Goal: Task Accomplishment & Management: Use online tool/utility

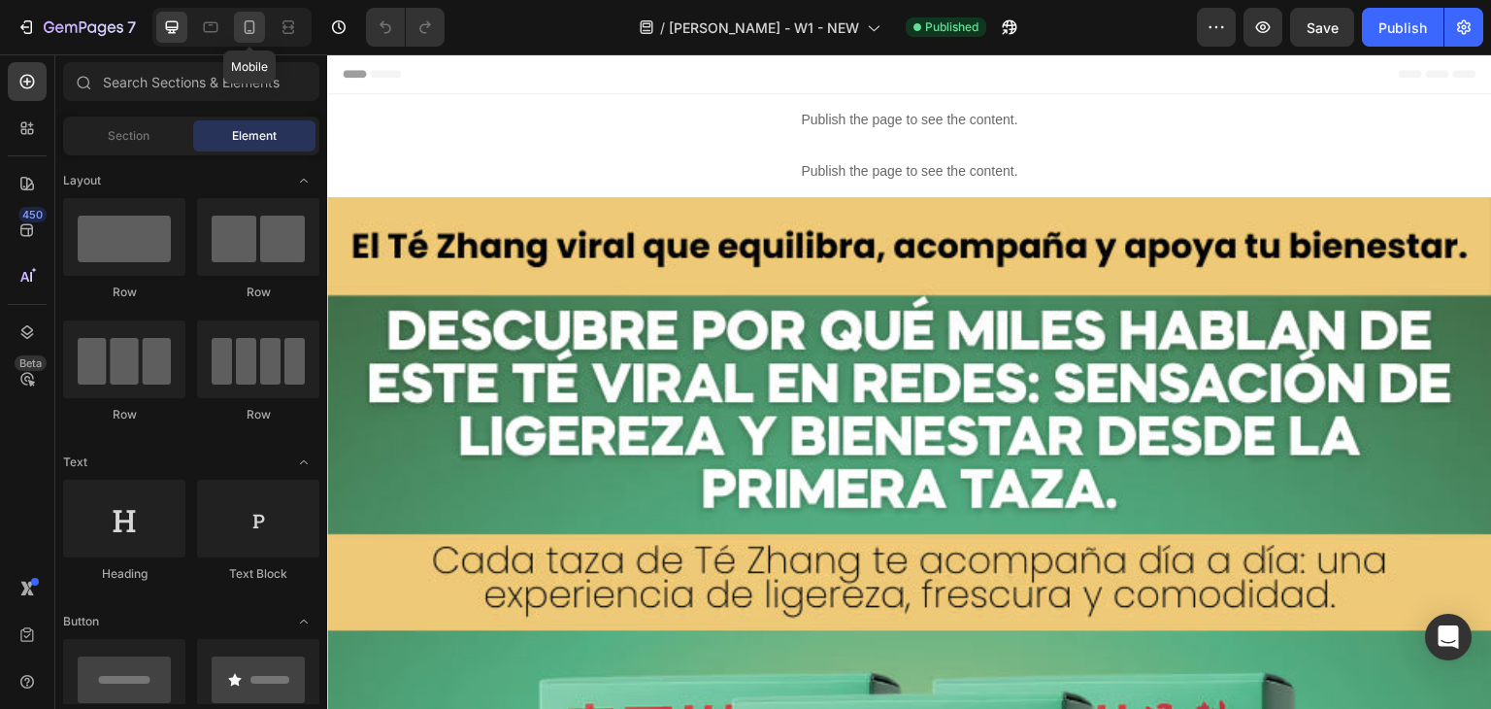
click at [256, 18] on icon at bounding box center [249, 26] width 19 height 19
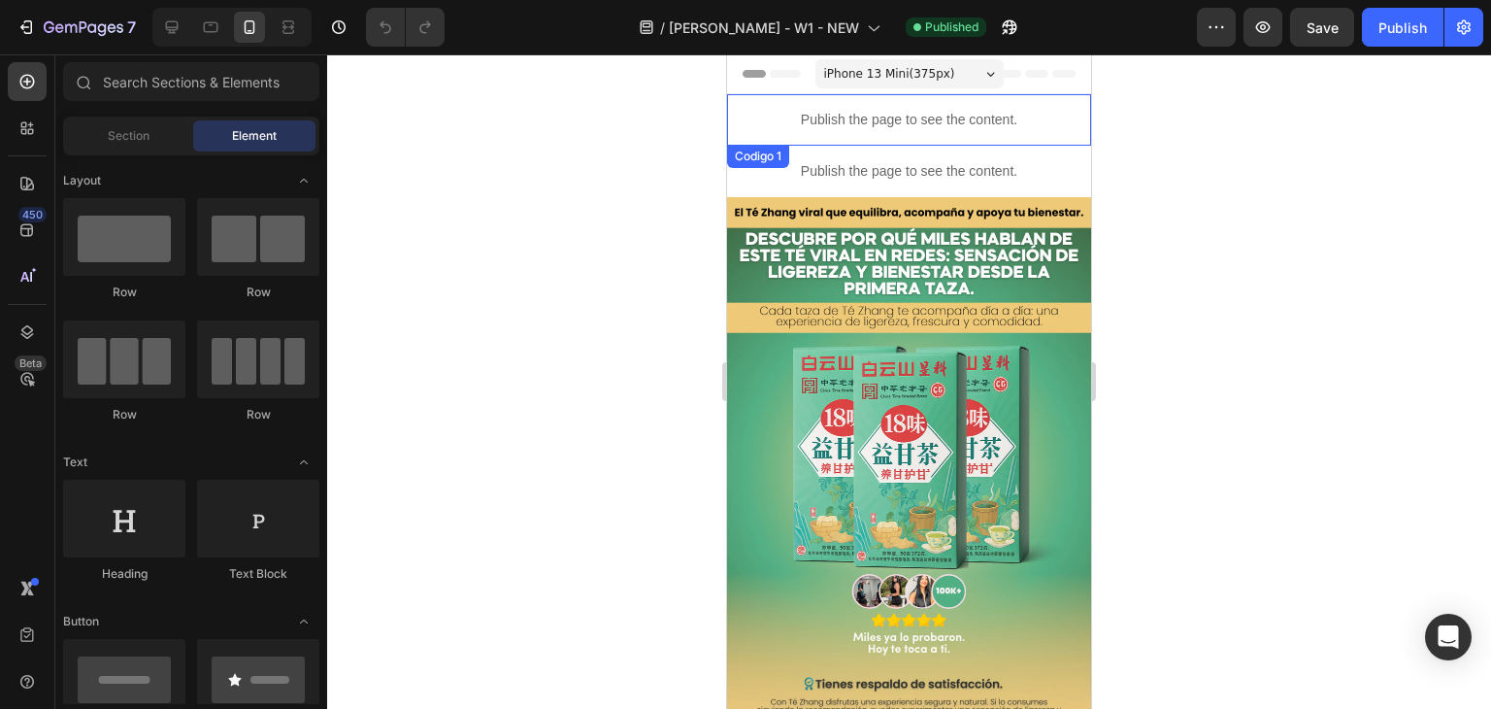
click at [843, 107] on div "Publish the page to see the content." at bounding box center [909, 119] width 364 height 51
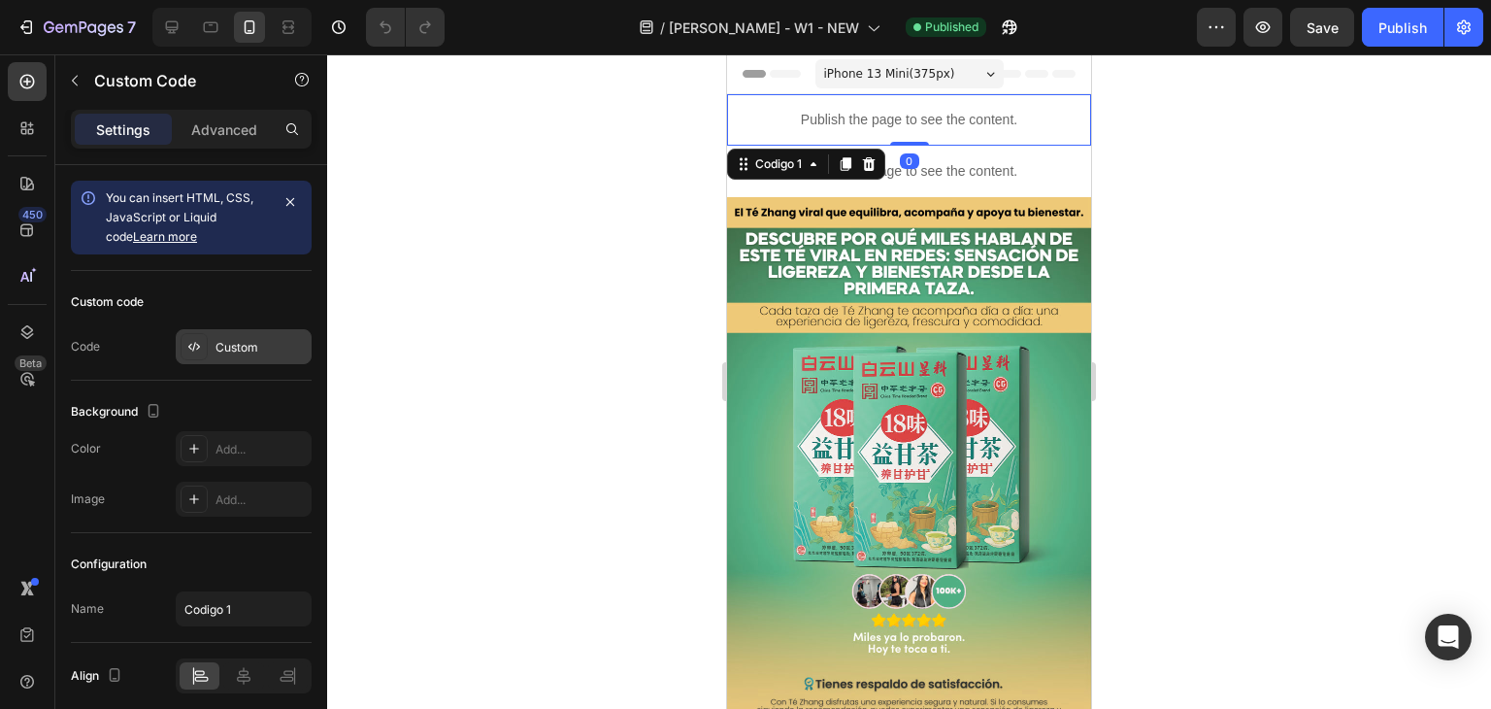
click at [258, 344] on div "Custom" at bounding box center [261, 347] width 91 height 17
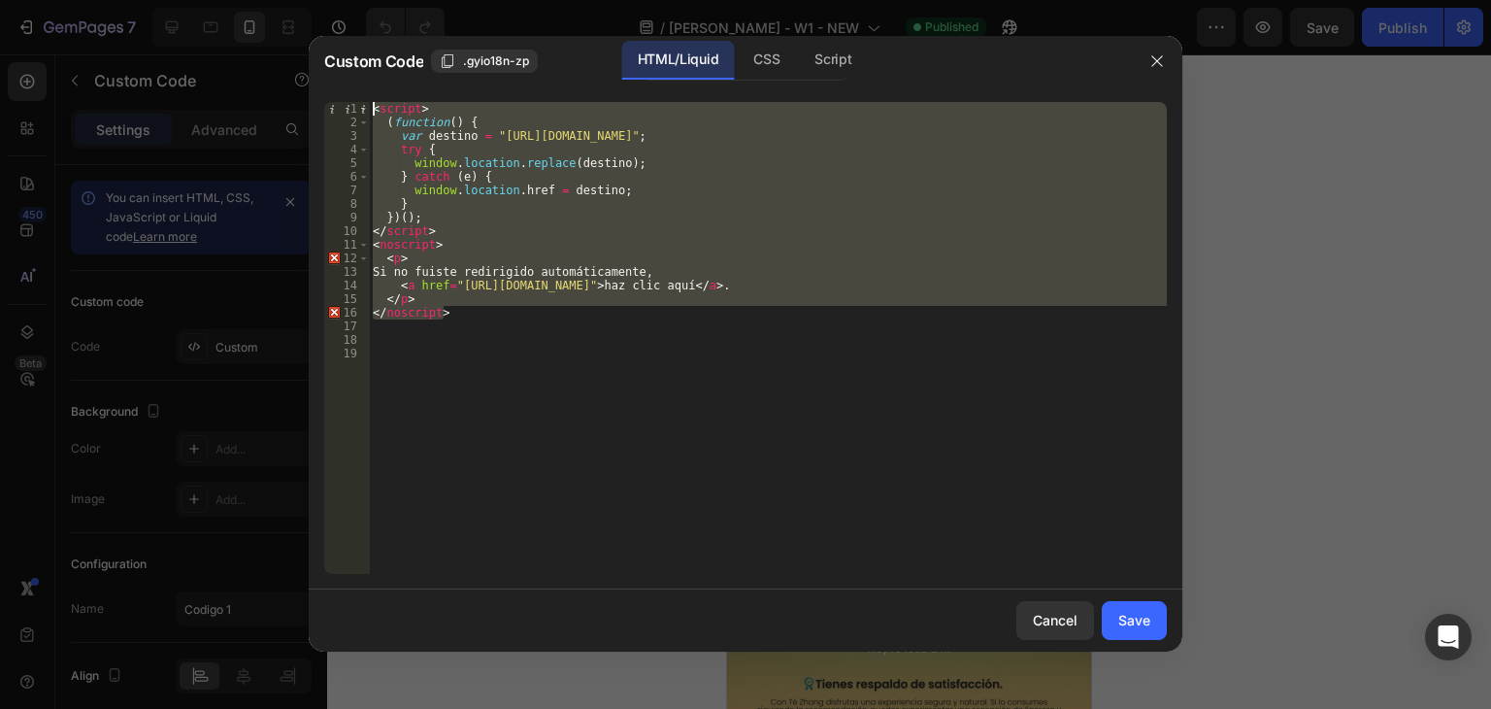
drag, startPoint x: 454, startPoint y: 312, endPoint x: 285, endPoint y: 110, distance: 263.3
click at [285, 110] on div "Custom Code .gyio18n-zp HTML/Liquid CSS Script </noscript> 1 2 3 4 5 6 7 8 9 10…" at bounding box center [745, 354] width 1491 height 709
type textarea "<script> (function() {"
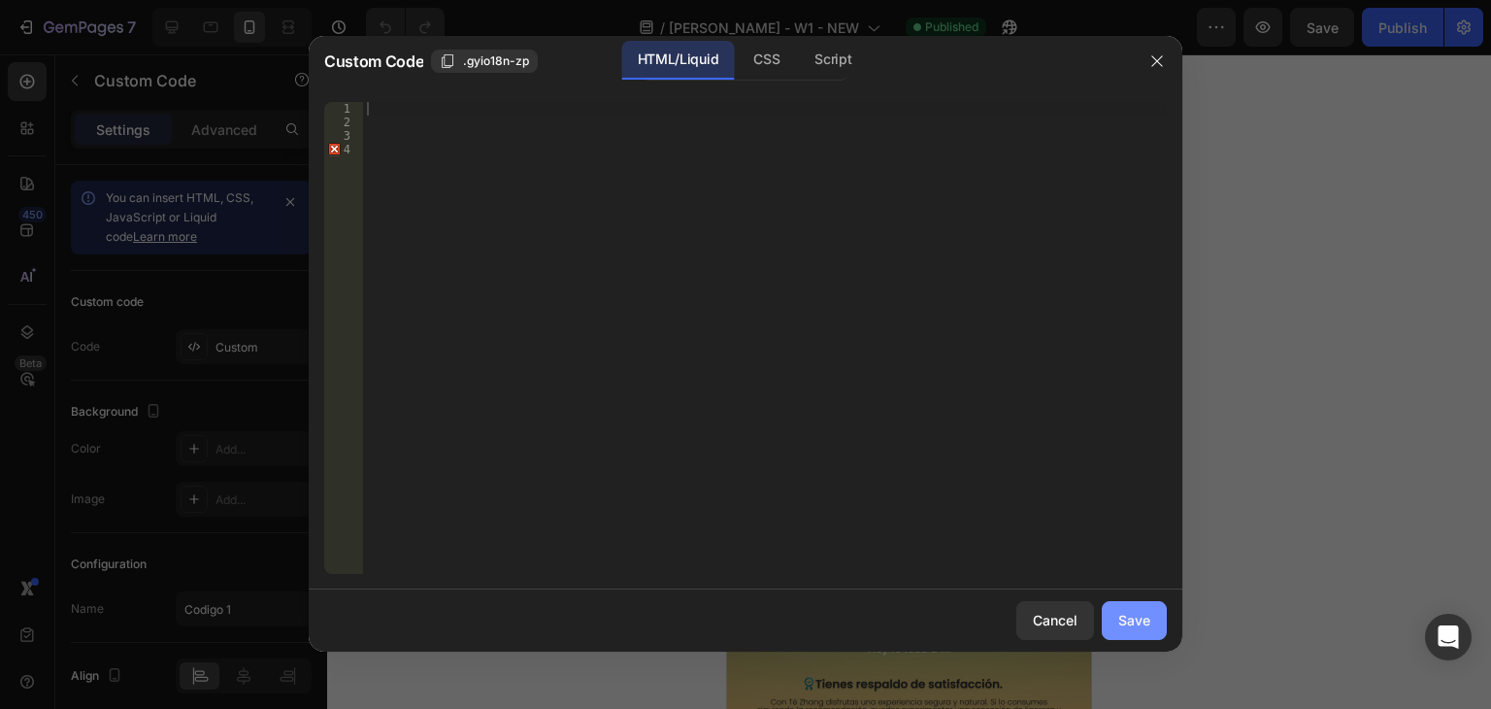
click at [1134, 626] on div "Save" at bounding box center [1135, 620] width 32 height 20
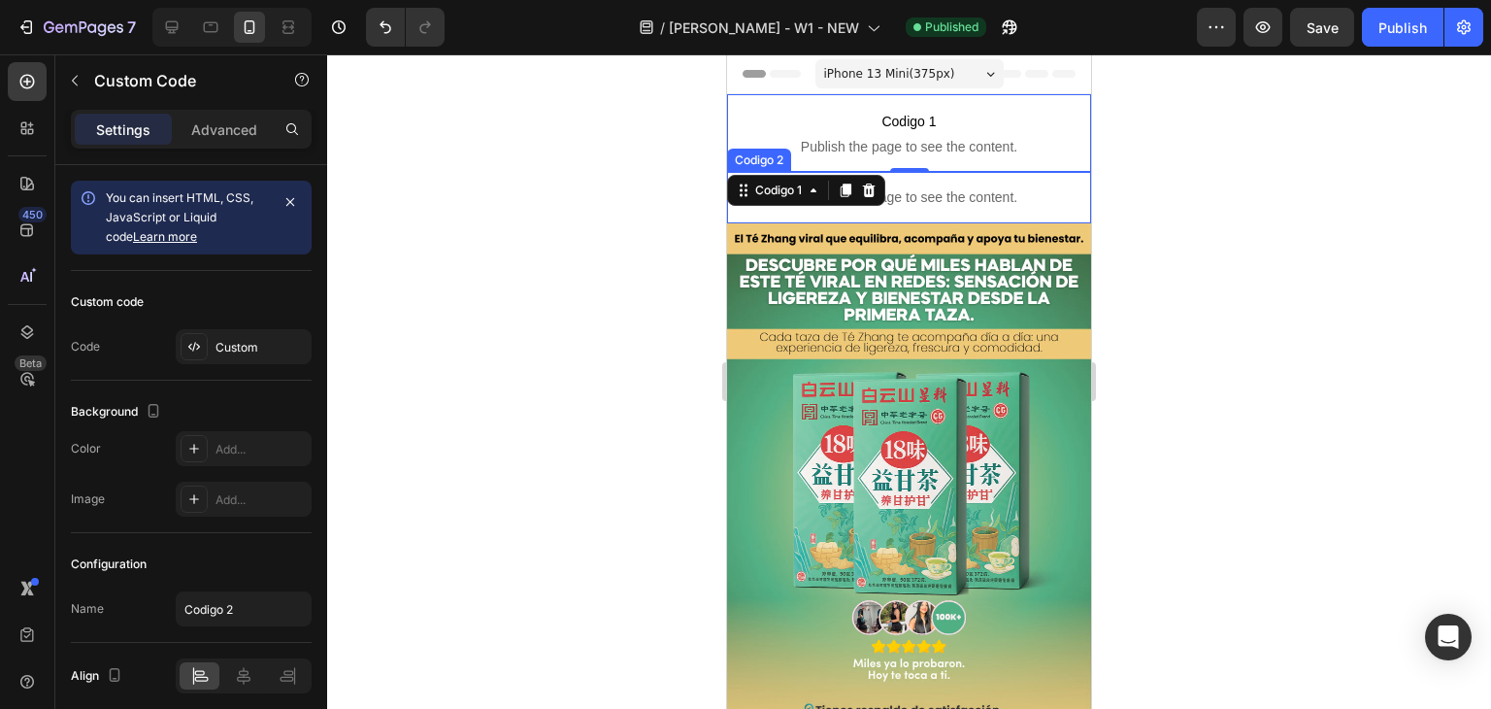
click at [949, 200] on p "Publish the page to see the content." at bounding box center [909, 197] width 364 height 20
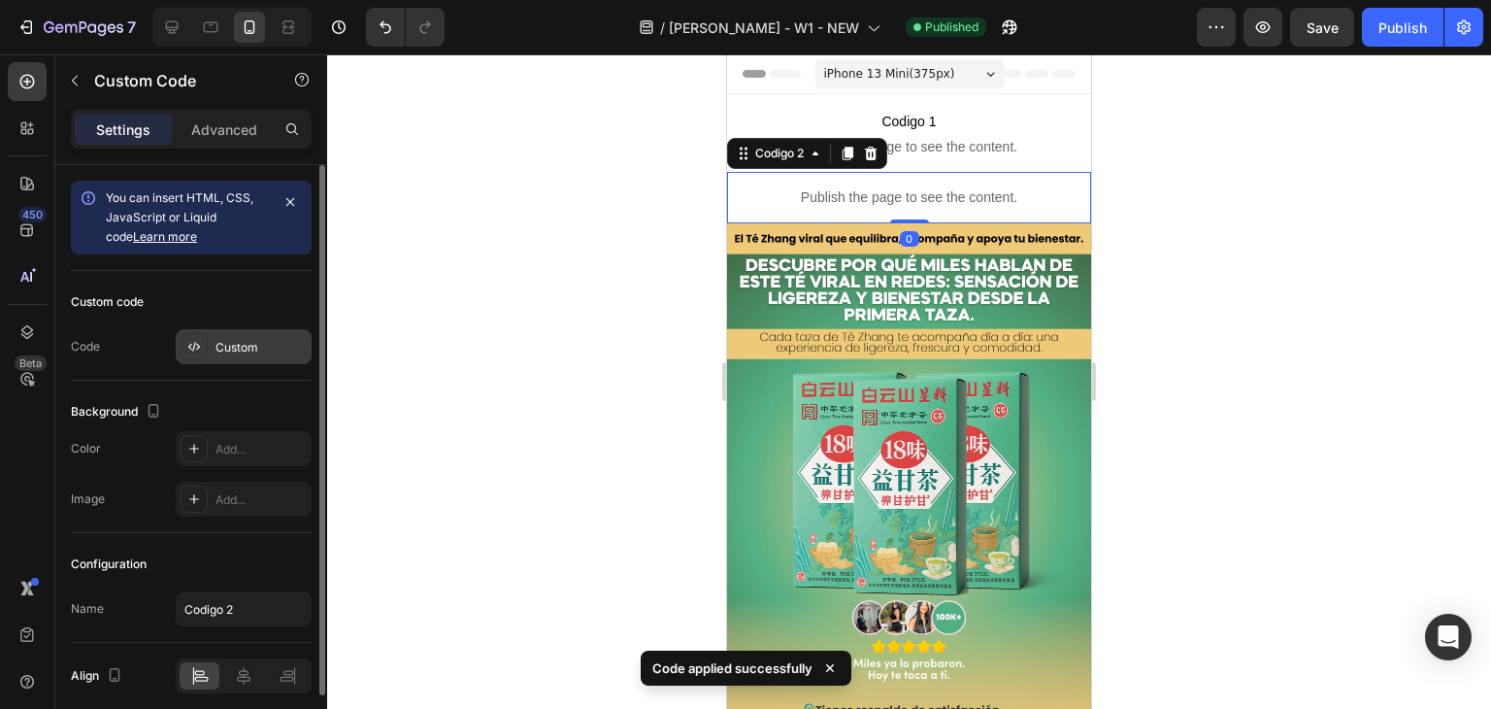
click at [268, 339] on div "Custom" at bounding box center [261, 347] width 91 height 17
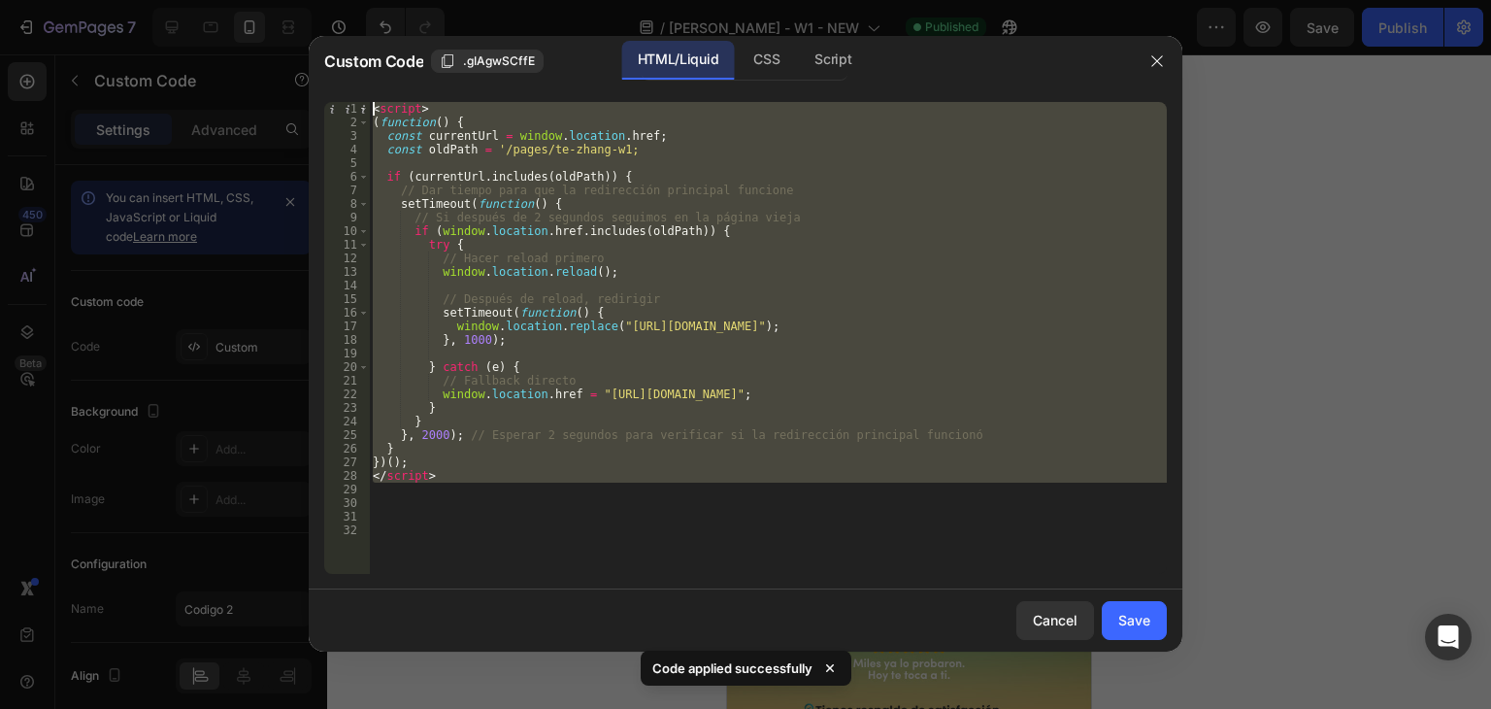
drag, startPoint x: 464, startPoint y: 487, endPoint x: 343, endPoint y: 91, distance: 414.3
click at [343, 91] on div "1 2 3 4 5 6 7 8 9 10 11 12 13 14 15 16 17 18 19 20 21 22 23 24 25 26 27 28 29 3…" at bounding box center [746, 337] width 874 height 503
type textarea "<script> (function() {"
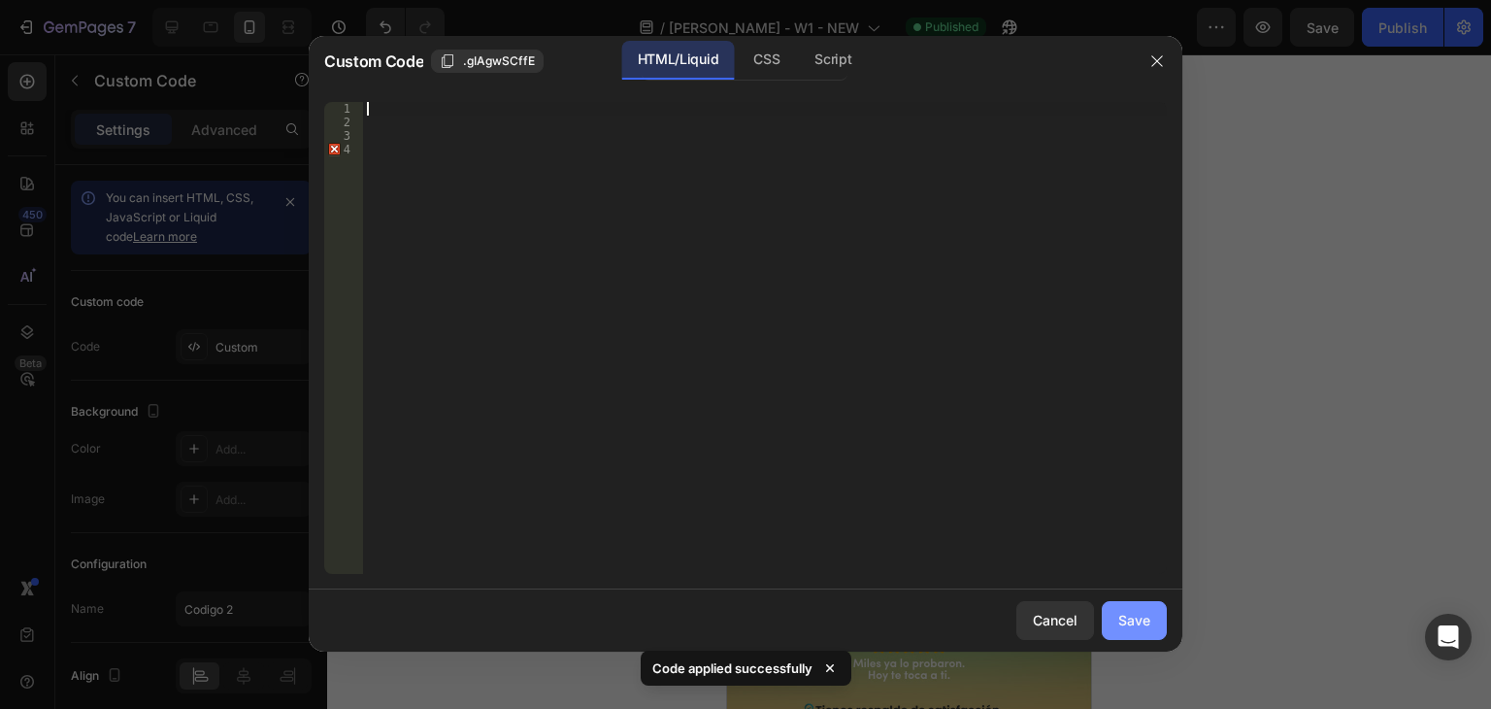
click at [1135, 601] on button "Save" at bounding box center [1134, 620] width 65 height 39
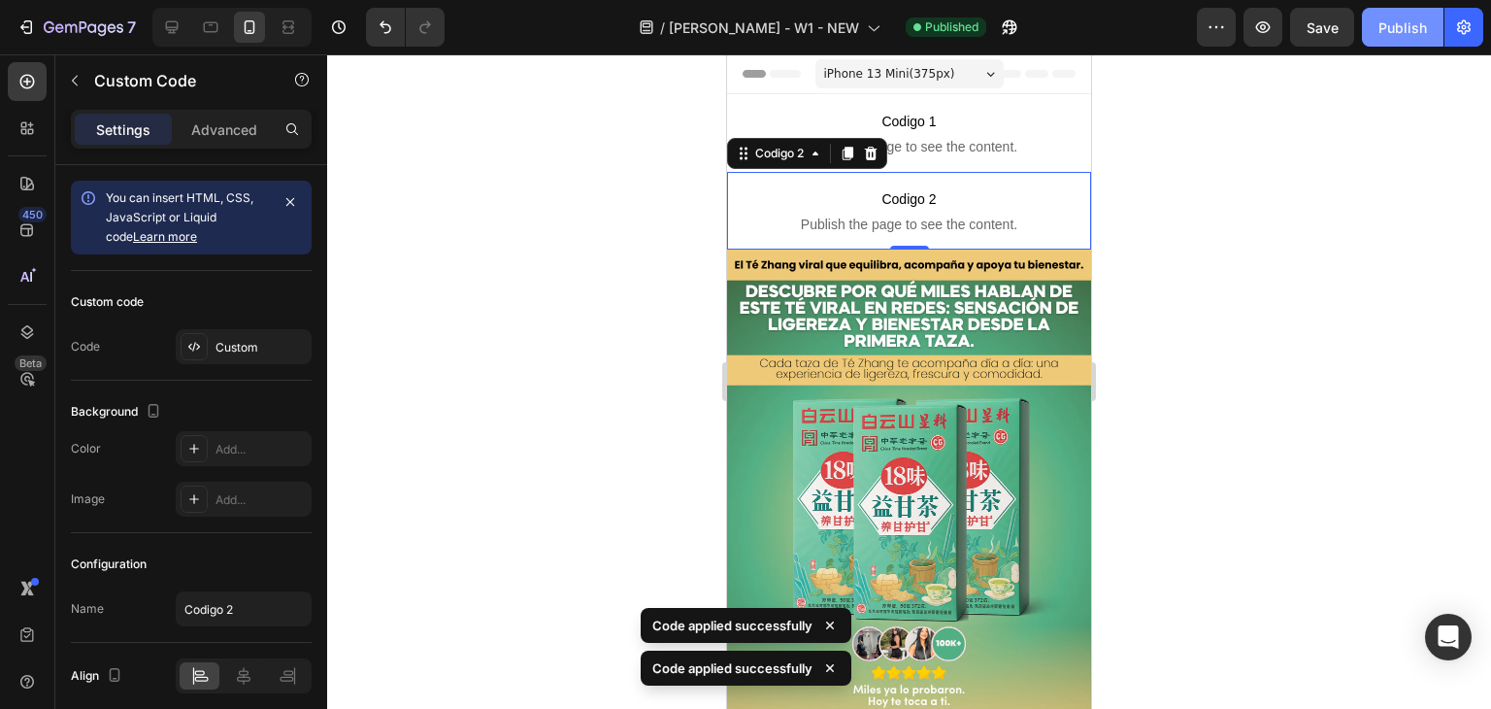
click at [1380, 27] on div "Publish" at bounding box center [1403, 27] width 49 height 20
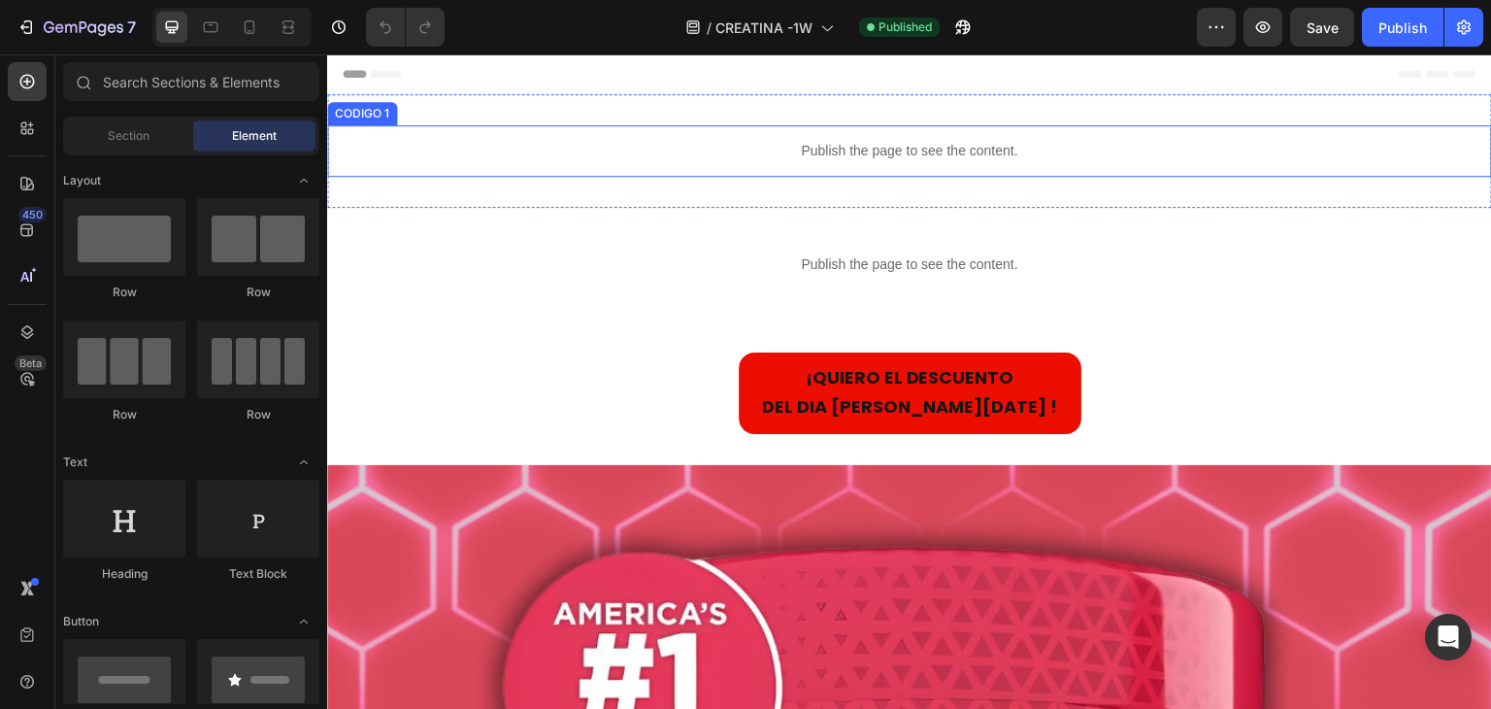
click at [844, 153] on p "Publish the page to see the content." at bounding box center [909, 151] width 1165 height 20
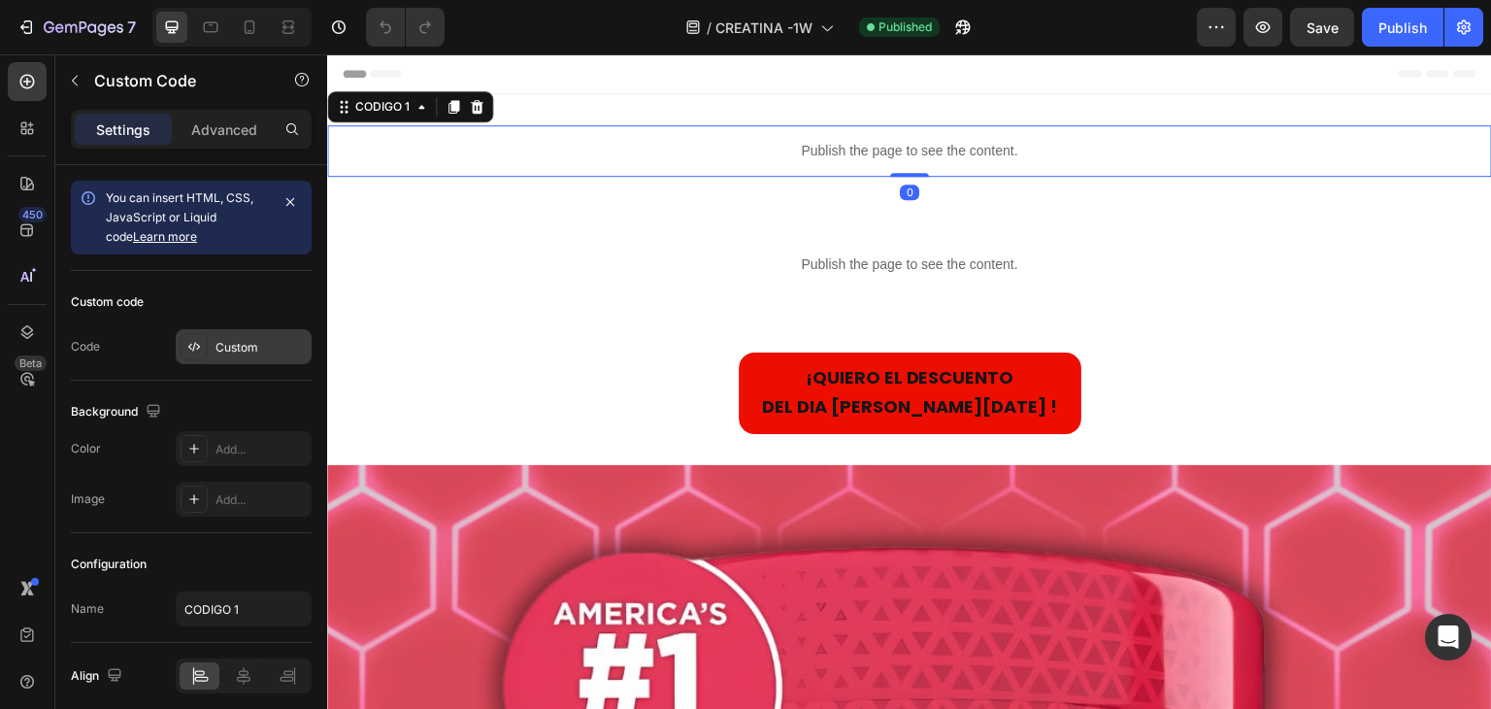
click at [252, 353] on div "Custom" at bounding box center [261, 347] width 91 height 17
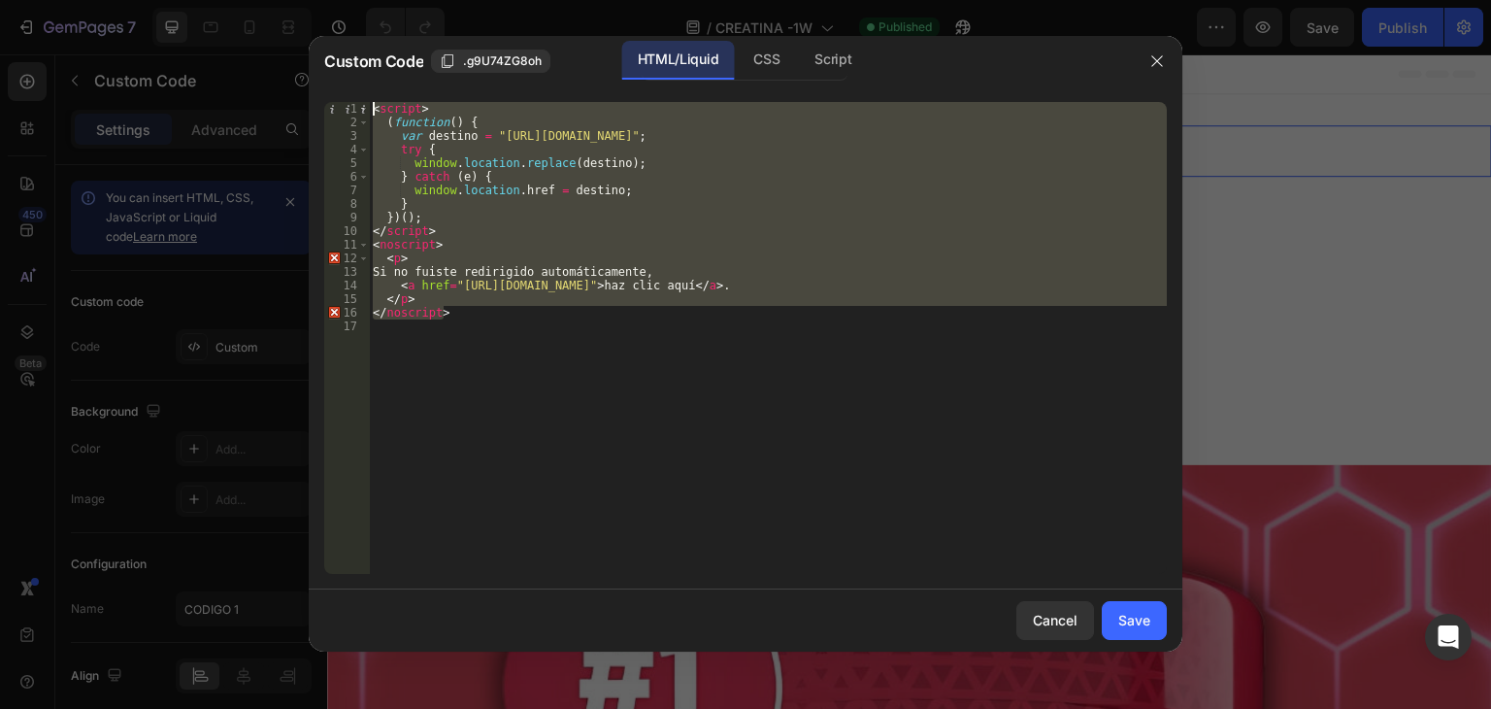
drag, startPoint x: 465, startPoint y: 318, endPoint x: 318, endPoint y: 81, distance: 279.4
click at [318, 81] on div "Custom Code .g9U74ZG8oh HTML/Liquid CSS Script </noscript> 1 2 3 4 5 6 7 8 9 10…" at bounding box center [746, 344] width 874 height 616
type textarea "<script> (function() {"
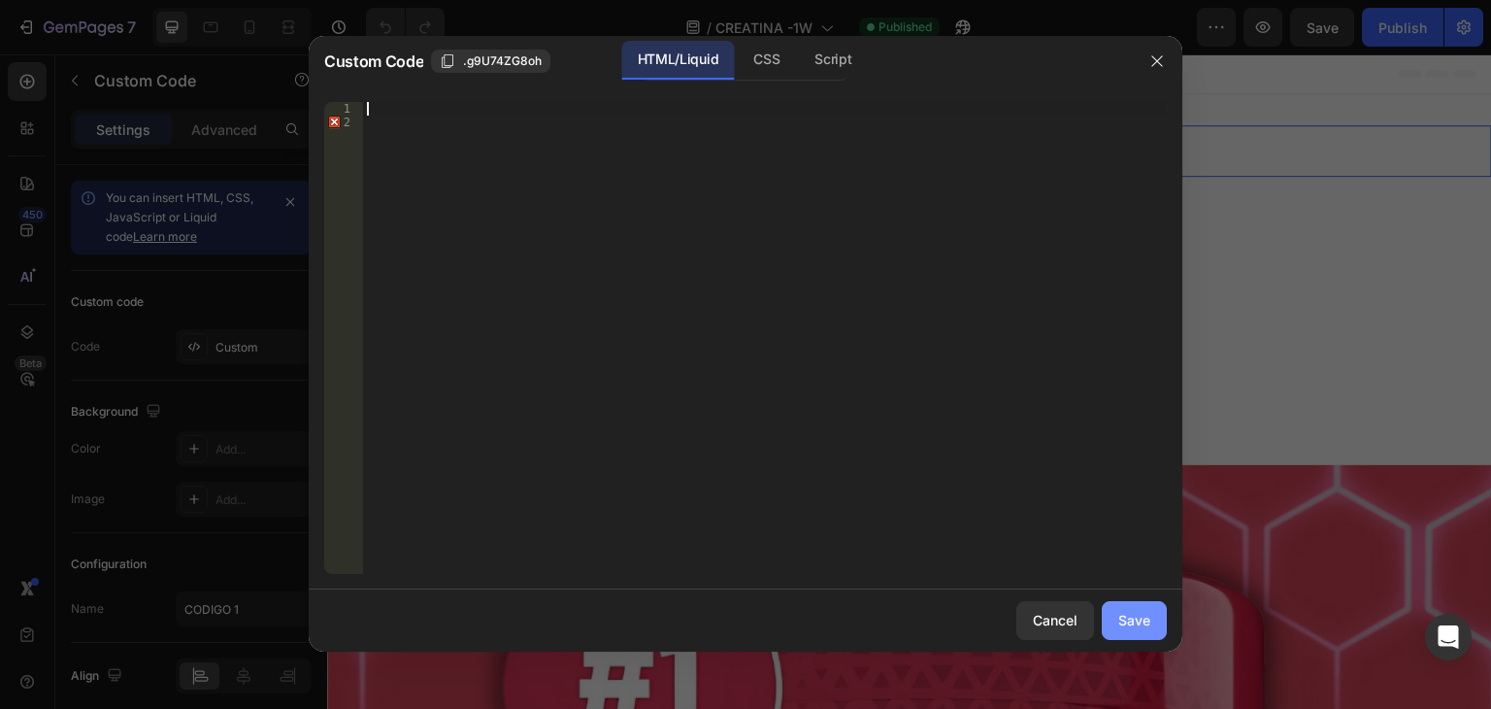
click at [1138, 612] on div "Save" at bounding box center [1135, 620] width 32 height 20
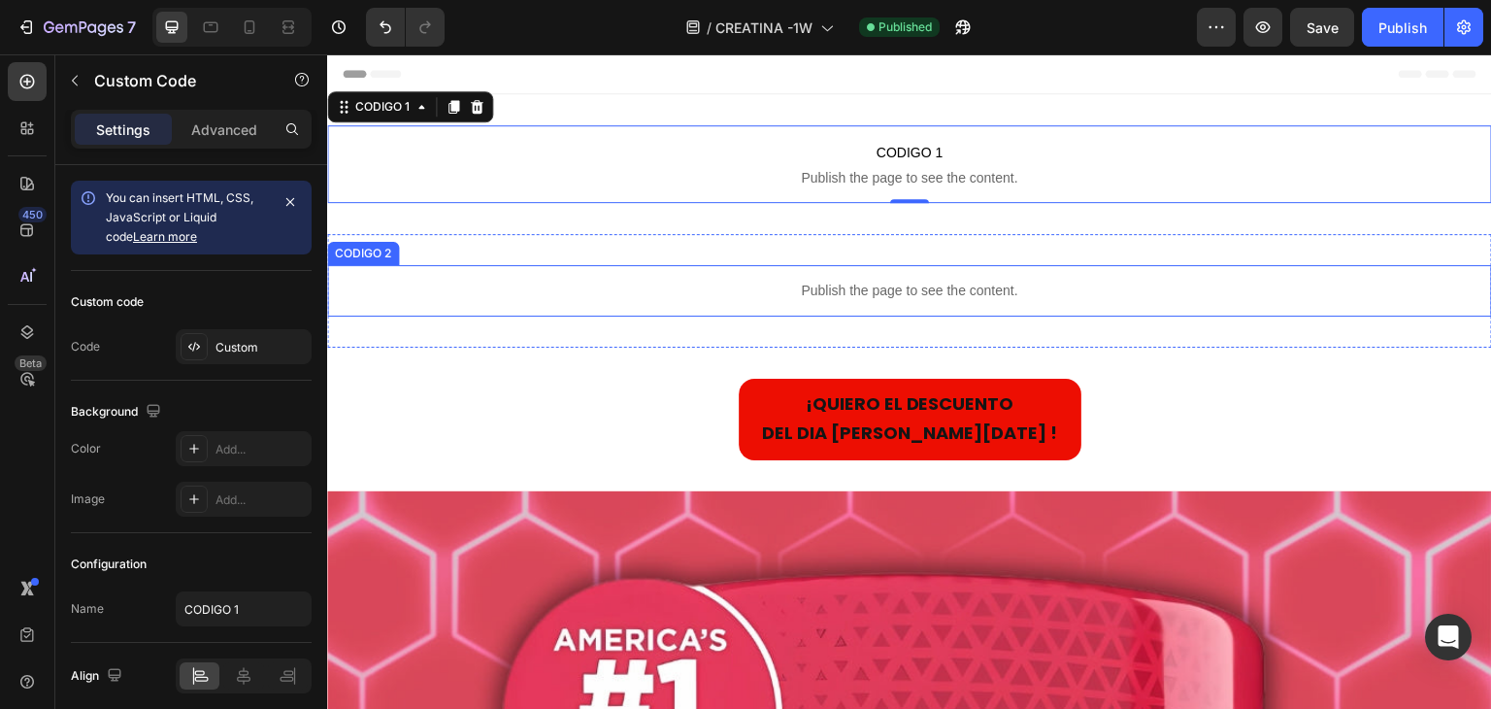
click at [913, 288] on p "Publish the page to see the content." at bounding box center [909, 291] width 1165 height 20
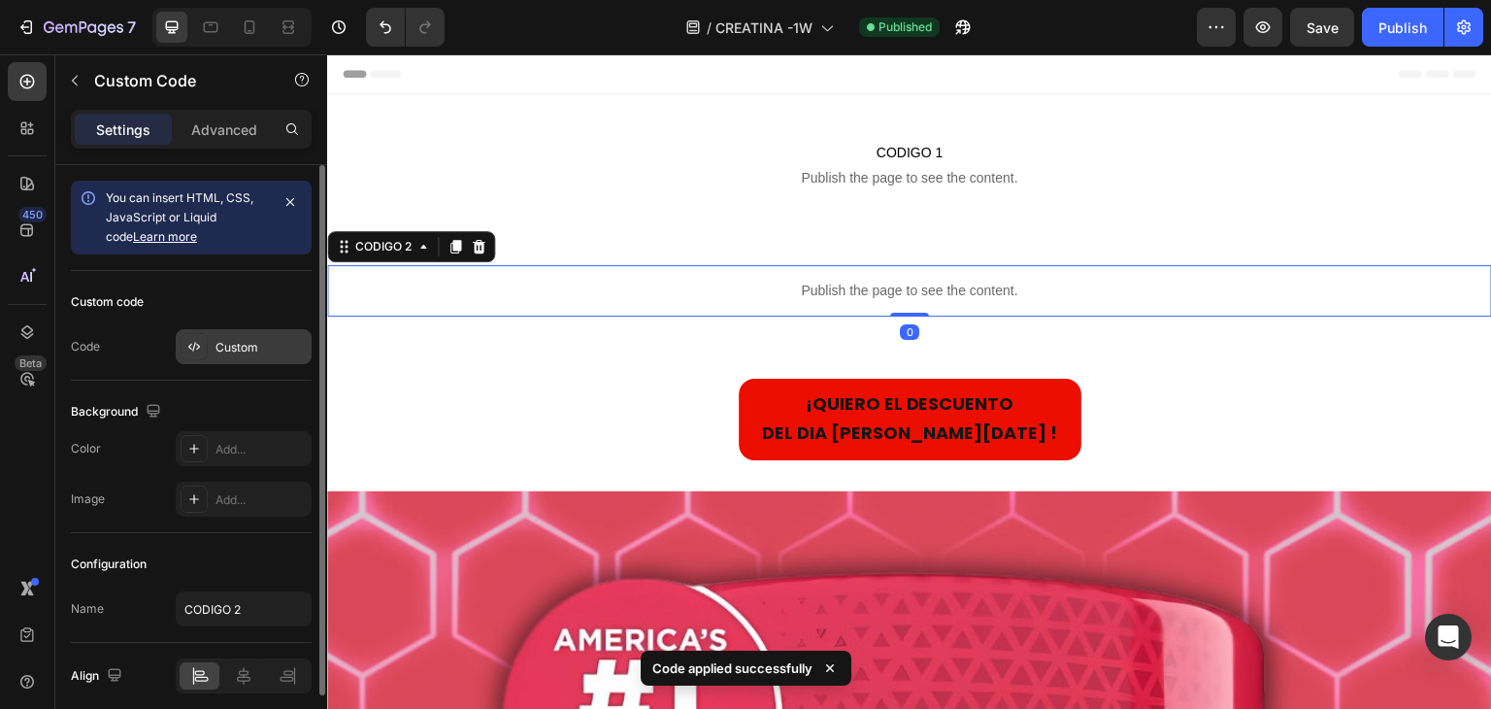
click at [253, 335] on div "Custom" at bounding box center [244, 346] width 136 height 35
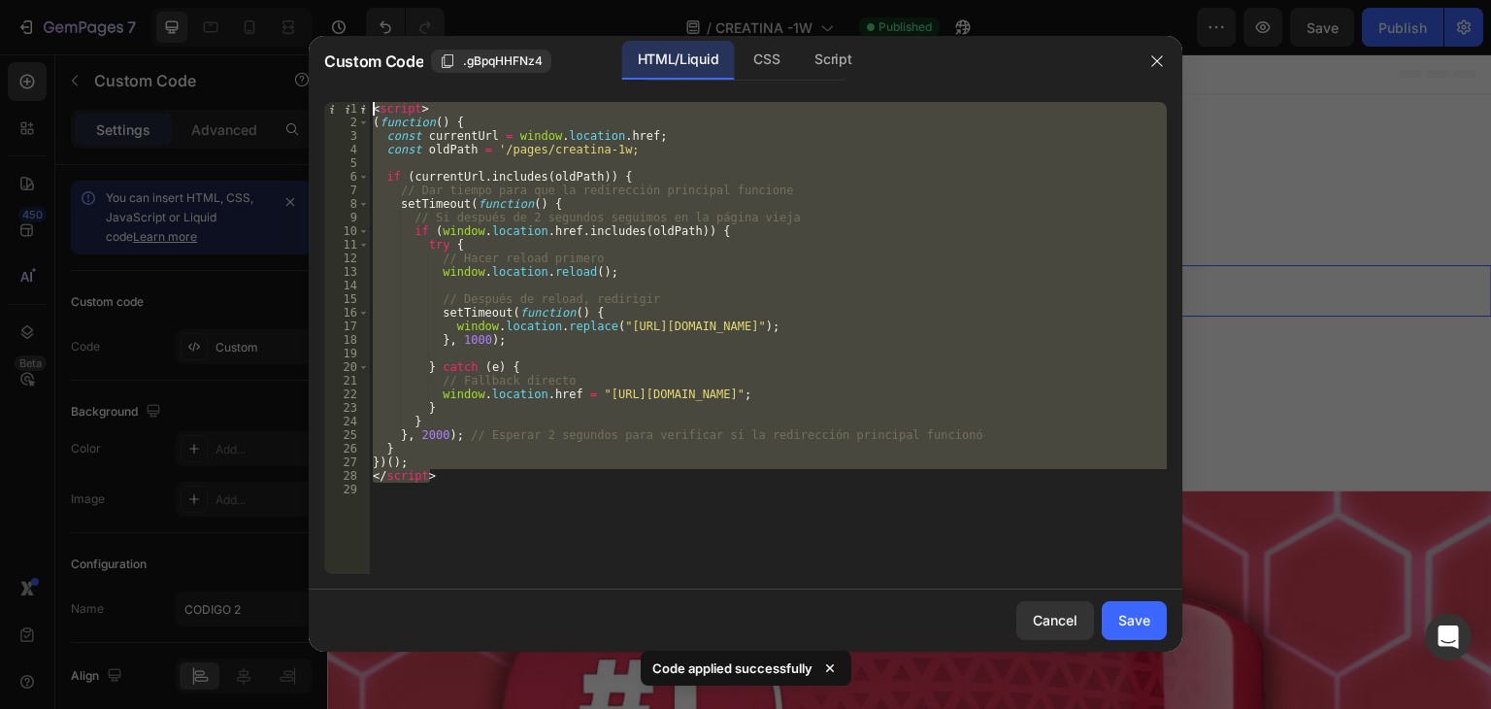
drag, startPoint x: 448, startPoint y: 475, endPoint x: 341, endPoint y: 75, distance: 414.0
click at [341, 75] on div "Custom Code .gBpqHHFNz4 HTML/Liquid CSS Script </script> 1 2 3 4 5 6 7 8 9 10 1…" at bounding box center [746, 344] width 874 height 616
type textarea "<script> (function() {"
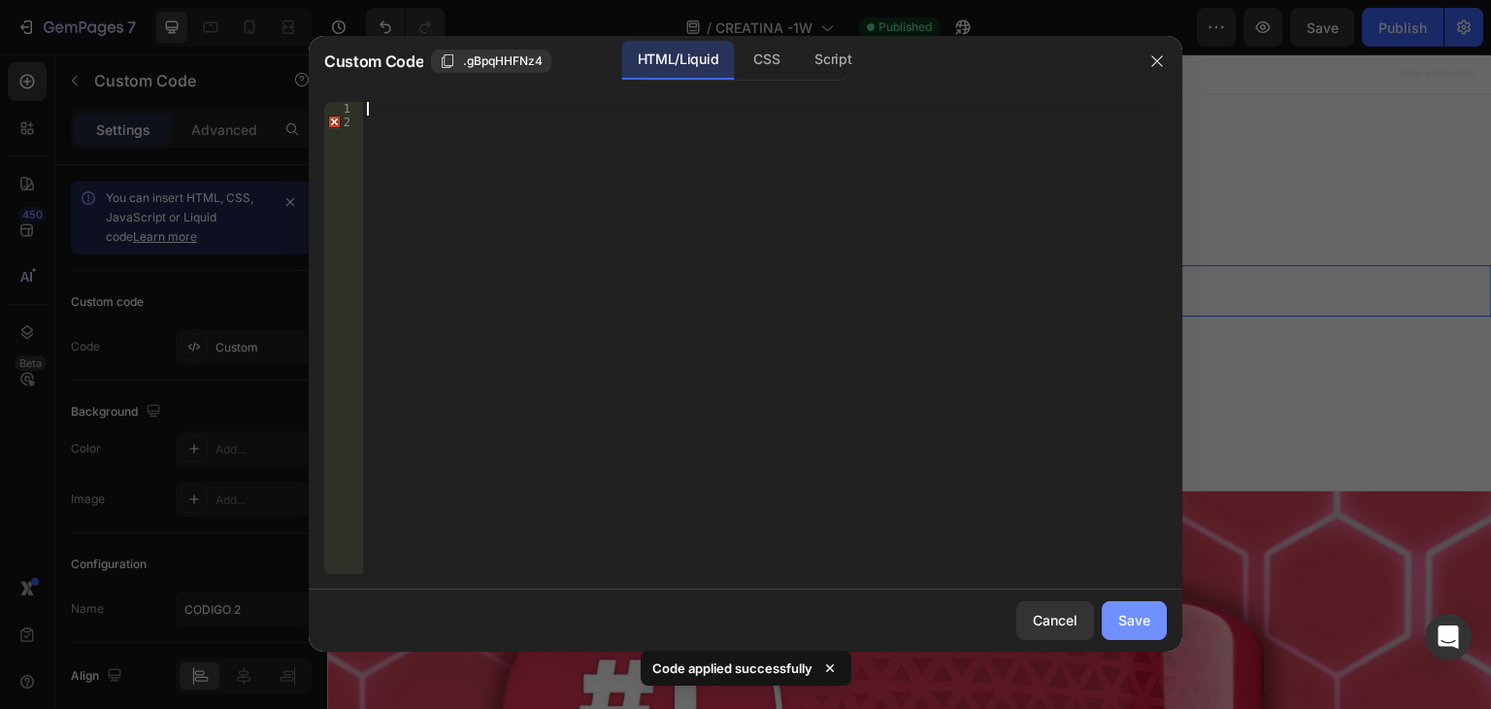
click at [1163, 618] on button "Save" at bounding box center [1134, 620] width 65 height 39
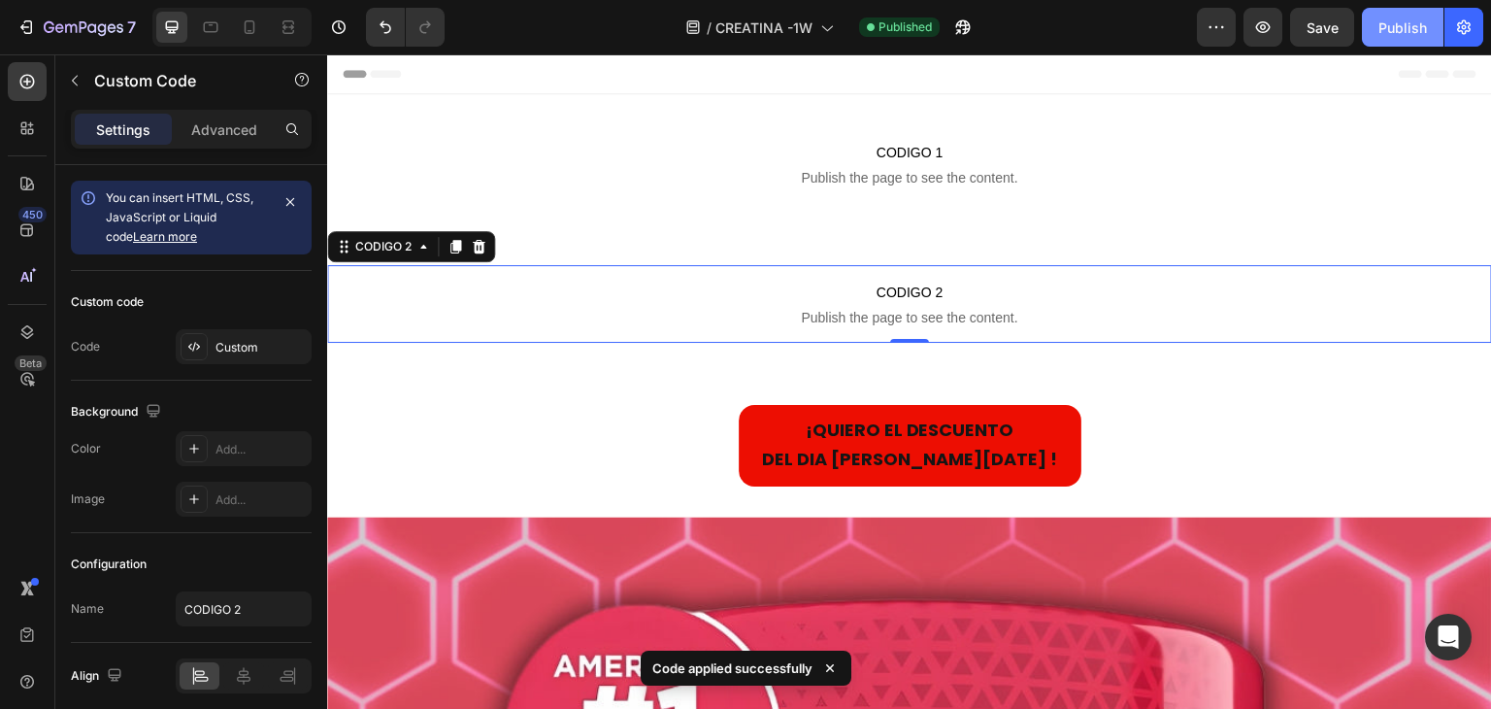
click at [1383, 32] on div "Publish" at bounding box center [1403, 27] width 49 height 20
click at [242, 24] on icon at bounding box center [249, 26] width 19 height 19
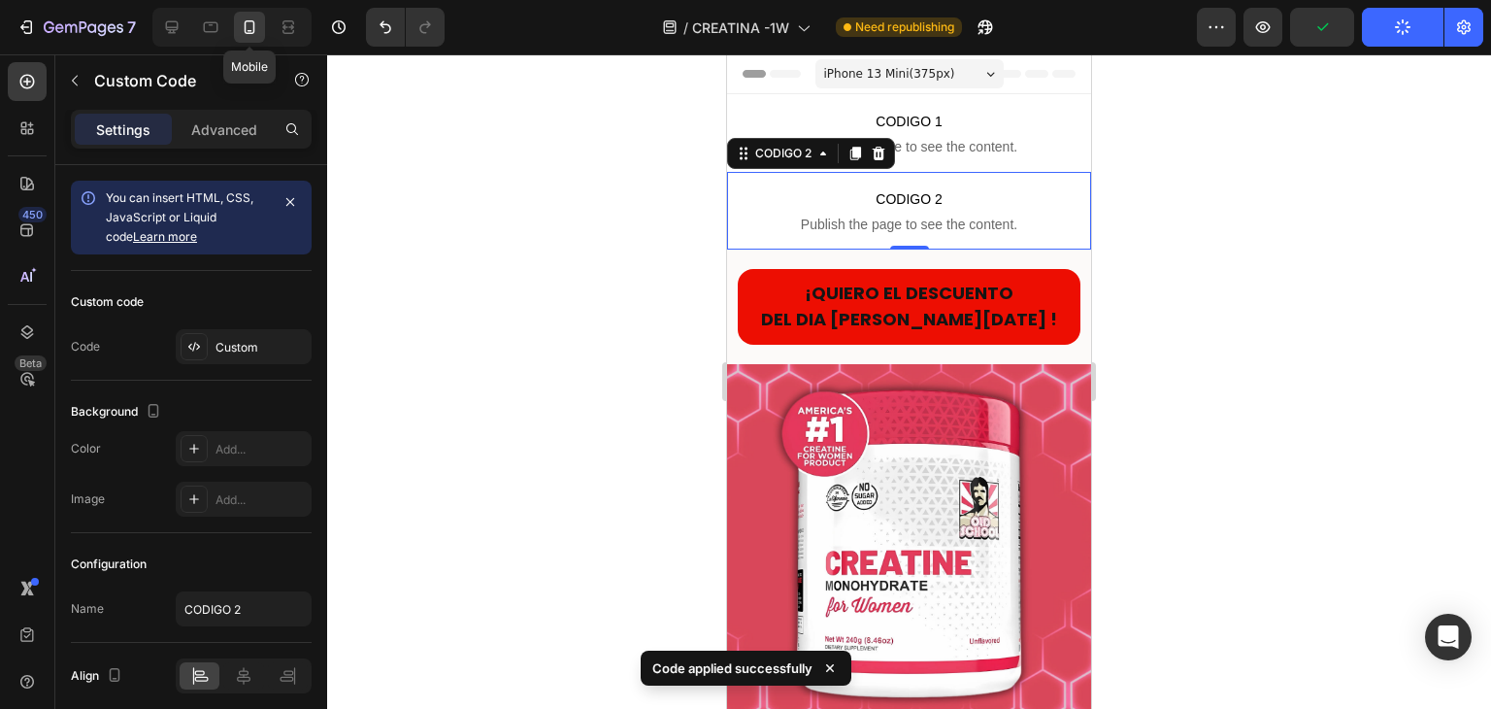
scroll to position [50, 0]
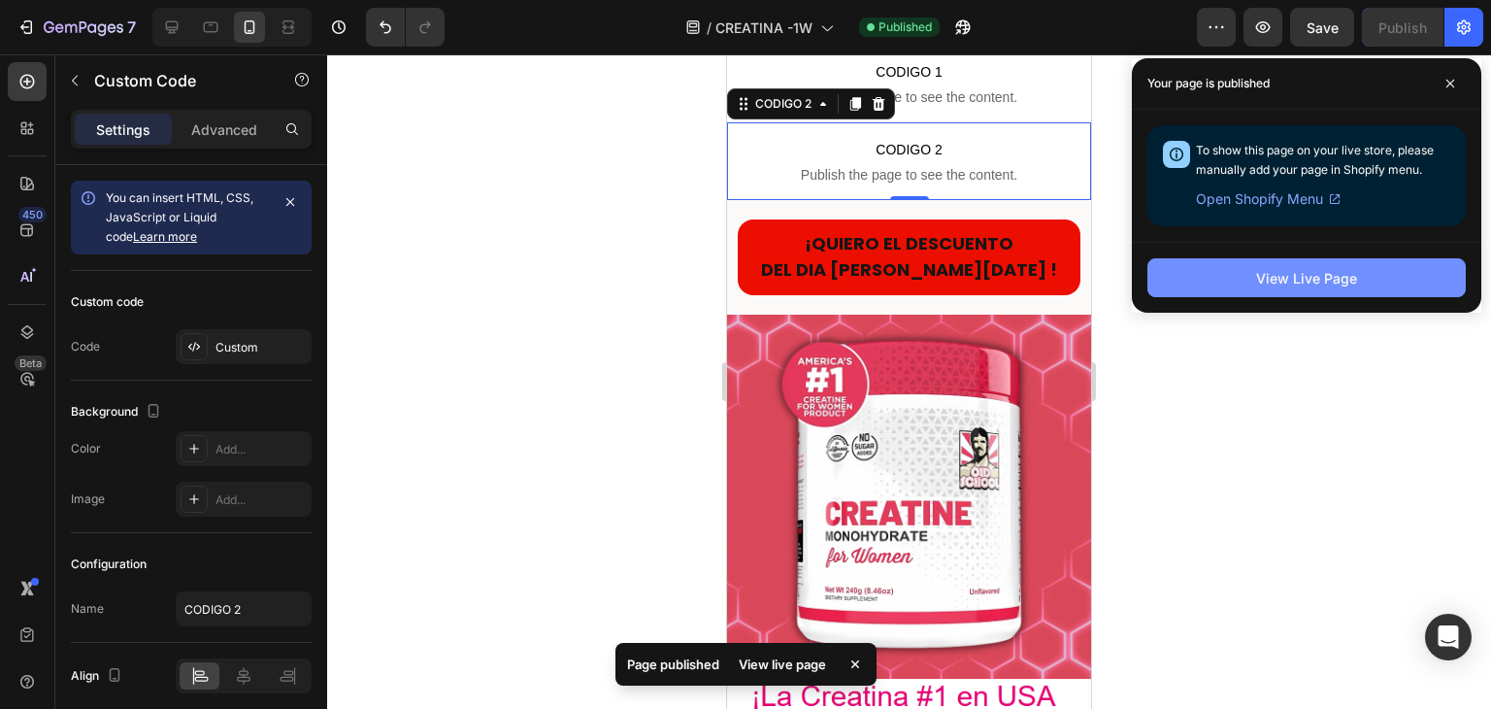
click at [1277, 285] on div "View Live Page" at bounding box center [1306, 278] width 101 height 20
